Goal: Task Accomplishment & Management: Complete application form

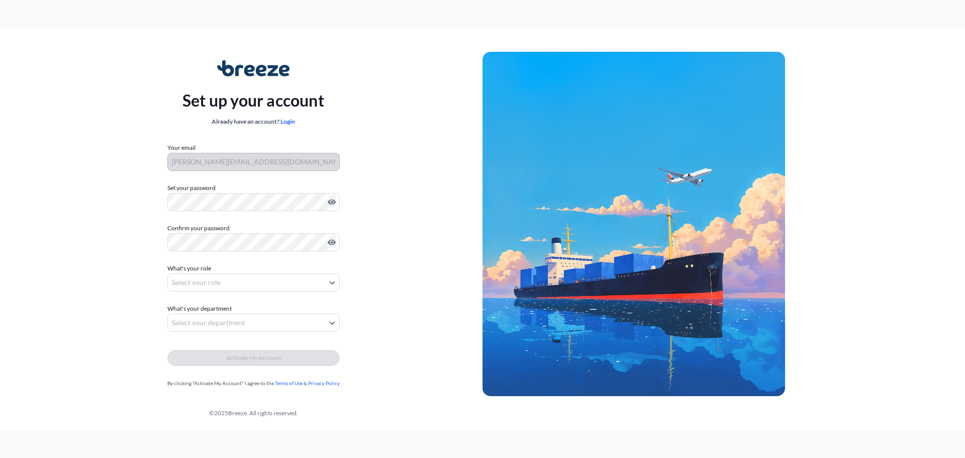
click at [281, 193] on div at bounding box center [253, 202] width 172 height 18
click at [238, 253] on form "Your email [PERSON_NAME][EMAIL_ADDRESS][DOMAIN_NAME] Set your password Must inc…" at bounding box center [253, 265] width 172 height 245
click at [147, 227] on div "Set up your account Already have an account? Login Your email [PERSON_NAME][EMA…" at bounding box center [253, 224] width 458 height 368
click at [229, 282] on body "Set up your account Already have an account? Login Your email [PERSON_NAME][EMA…" at bounding box center [482, 229] width 965 height 458
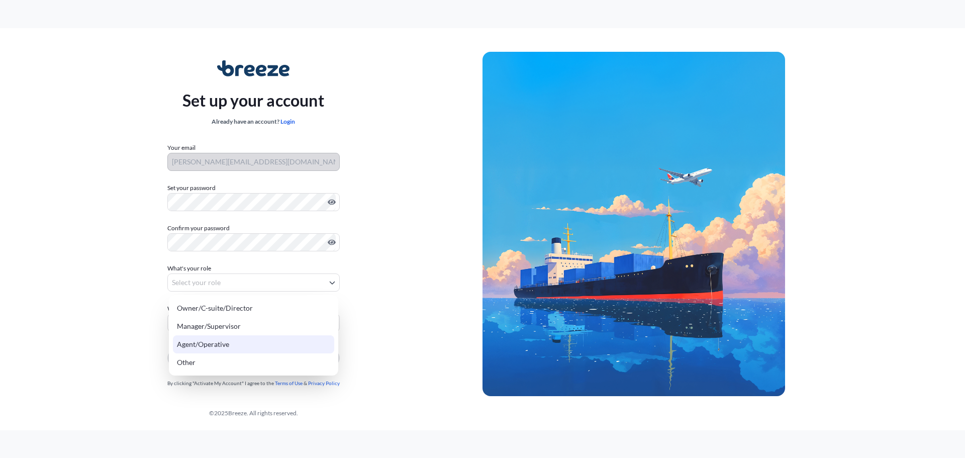
click at [269, 346] on div "Agent/Operative" at bounding box center [253, 344] width 161 height 18
select select "agent/operative"
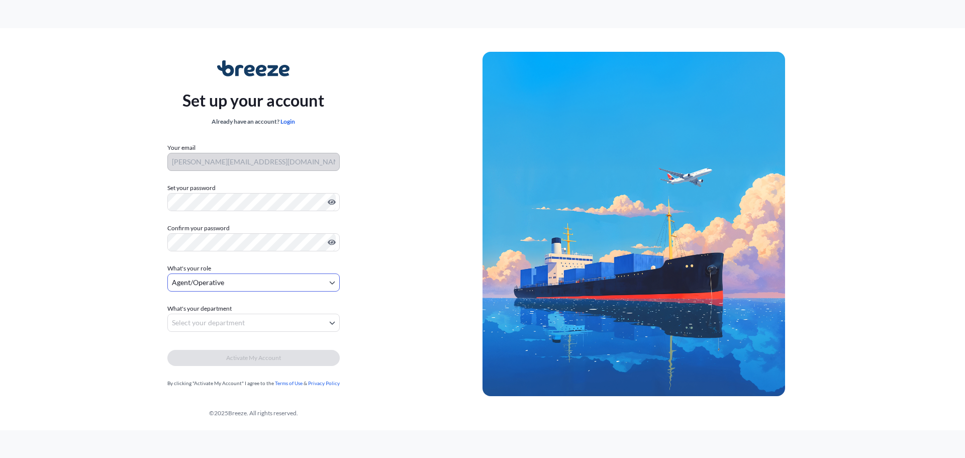
click at [243, 317] on body "Set up your account Already have an account? Login Your email [PERSON_NAME][EMA…" at bounding box center [482, 229] width 965 height 458
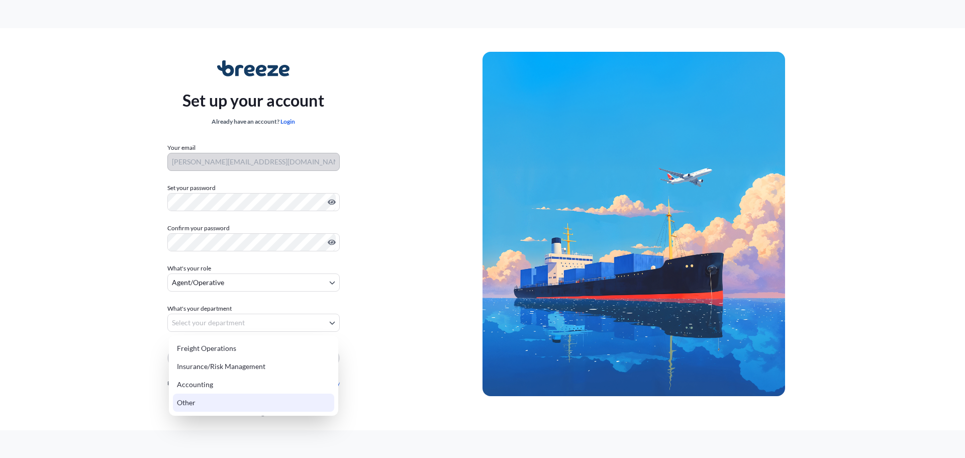
click at [284, 399] on div "Other" at bounding box center [253, 402] width 161 height 18
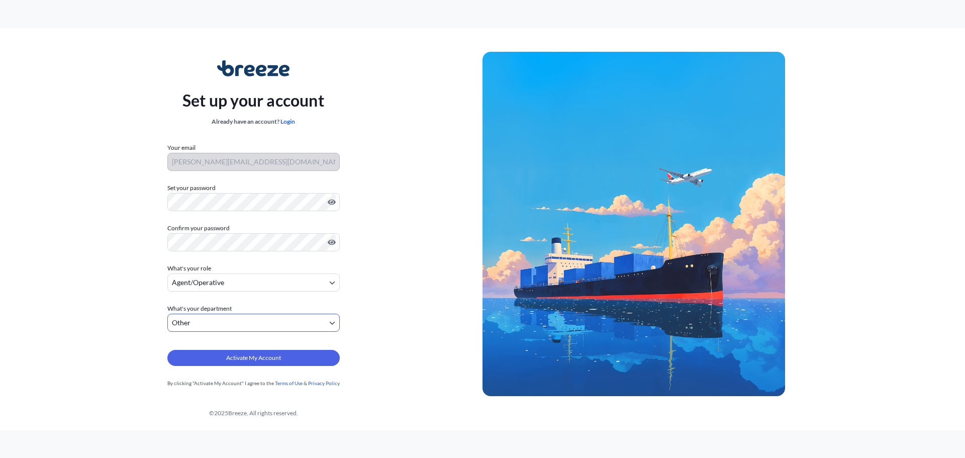
click at [298, 332] on form "Your email [PERSON_NAME][EMAIL_ADDRESS][DOMAIN_NAME] Set your password Must inc…" at bounding box center [253, 265] width 172 height 245
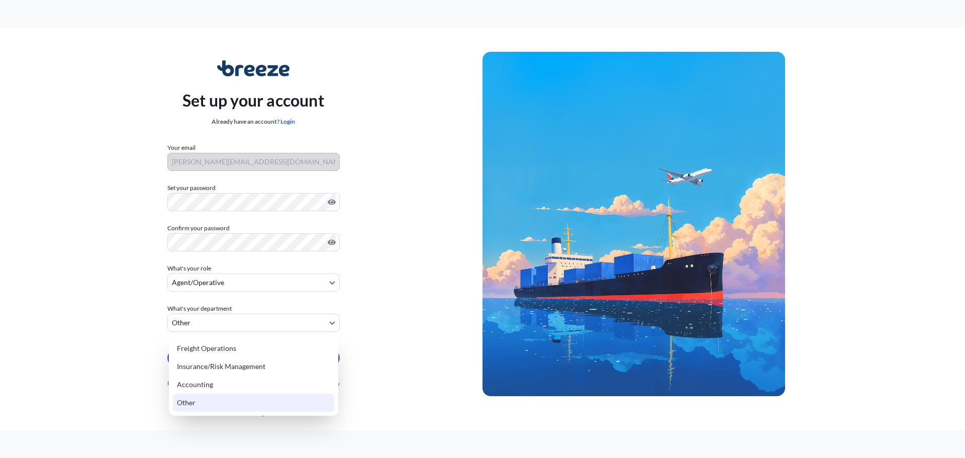
click at [289, 327] on body "Set up your account Already have an account? Login Your email [PERSON_NAME][EMA…" at bounding box center [482, 229] width 965 height 458
click at [268, 382] on div "Accounting" at bounding box center [253, 384] width 161 height 18
select select "accounting"
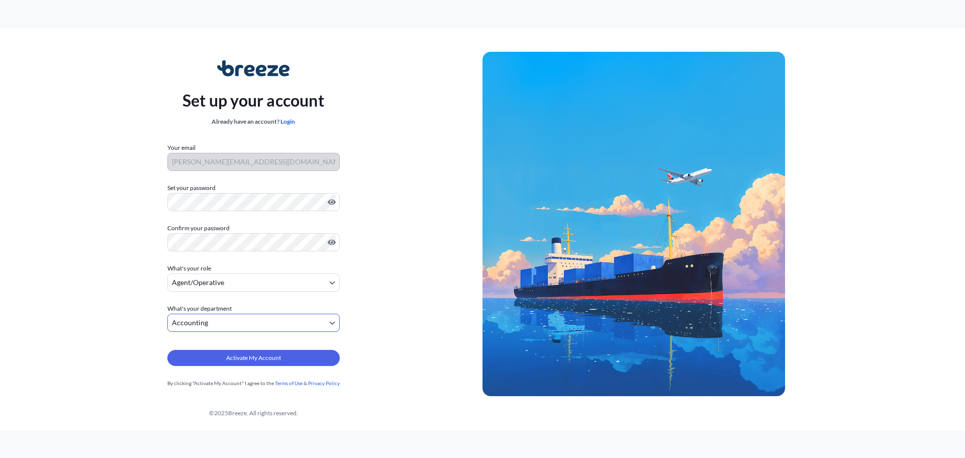
click at [372, 341] on div "Set up your account Already have an account? Login Your email [PERSON_NAME][EMA…" at bounding box center [253, 224] width 458 height 368
click at [310, 357] on button "Activate My Account" at bounding box center [253, 358] width 172 height 16
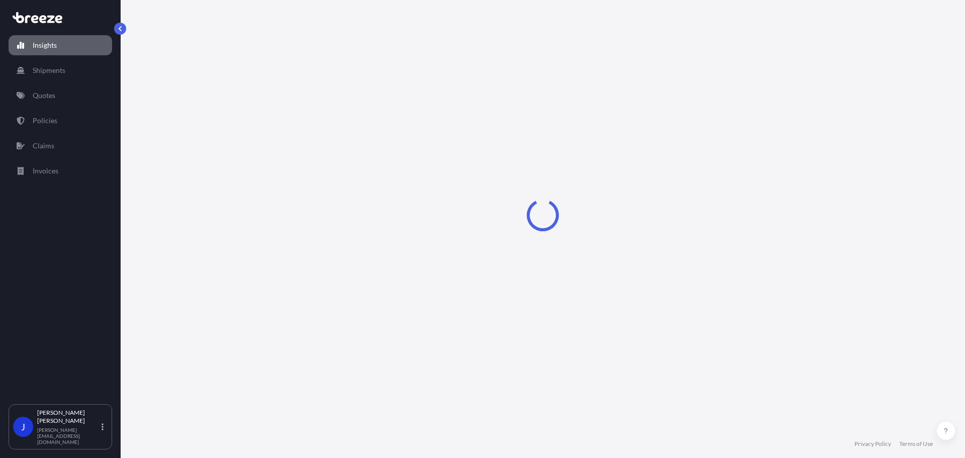
select select "2025"
